Goal: Transaction & Acquisition: Book appointment/travel/reservation

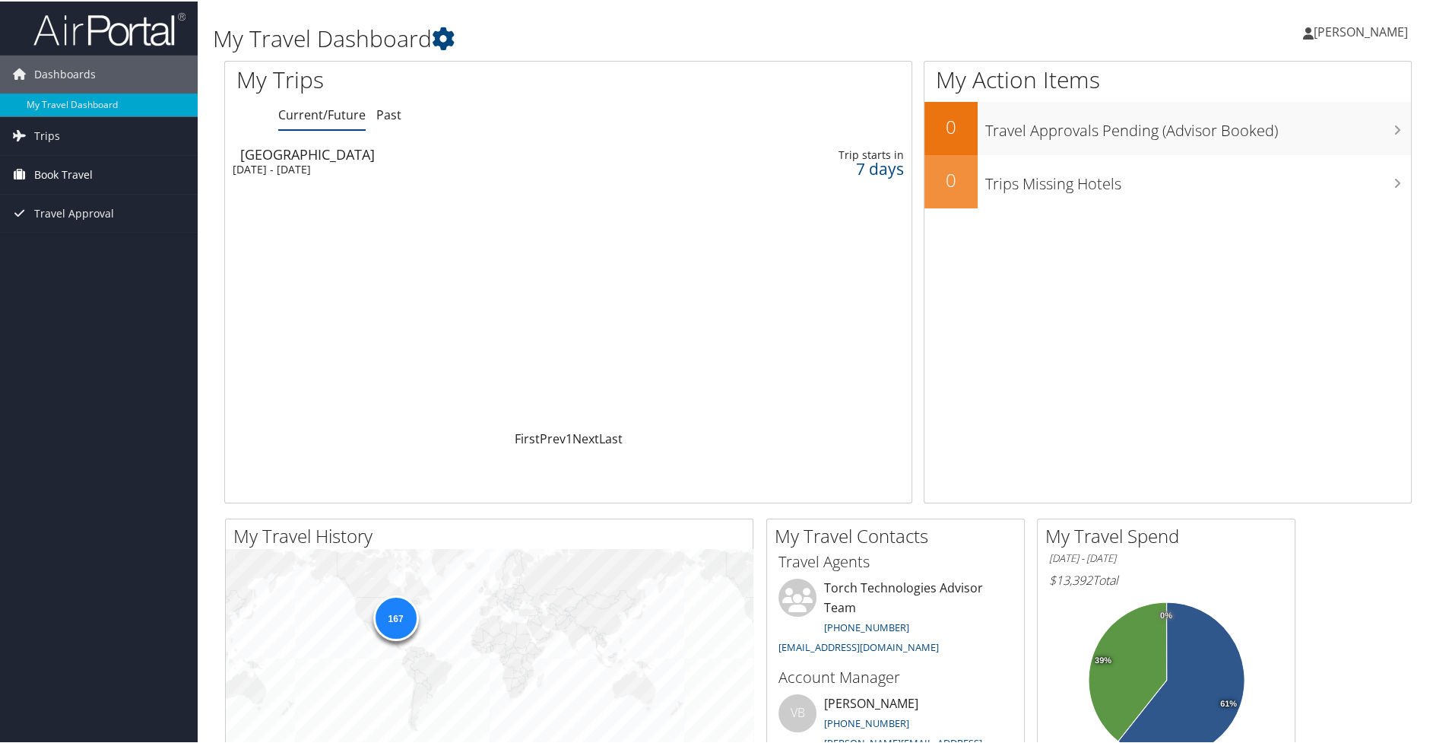
click at [57, 166] on span "Book Travel" at bounding box center [63, 173] width 59 height 38
click at [71, 249] on link "Book/Manage Online Trips" at bounding box center [99, 249] width 198 height 23
